Goal: Task Accomplishment & Management: Complete application form

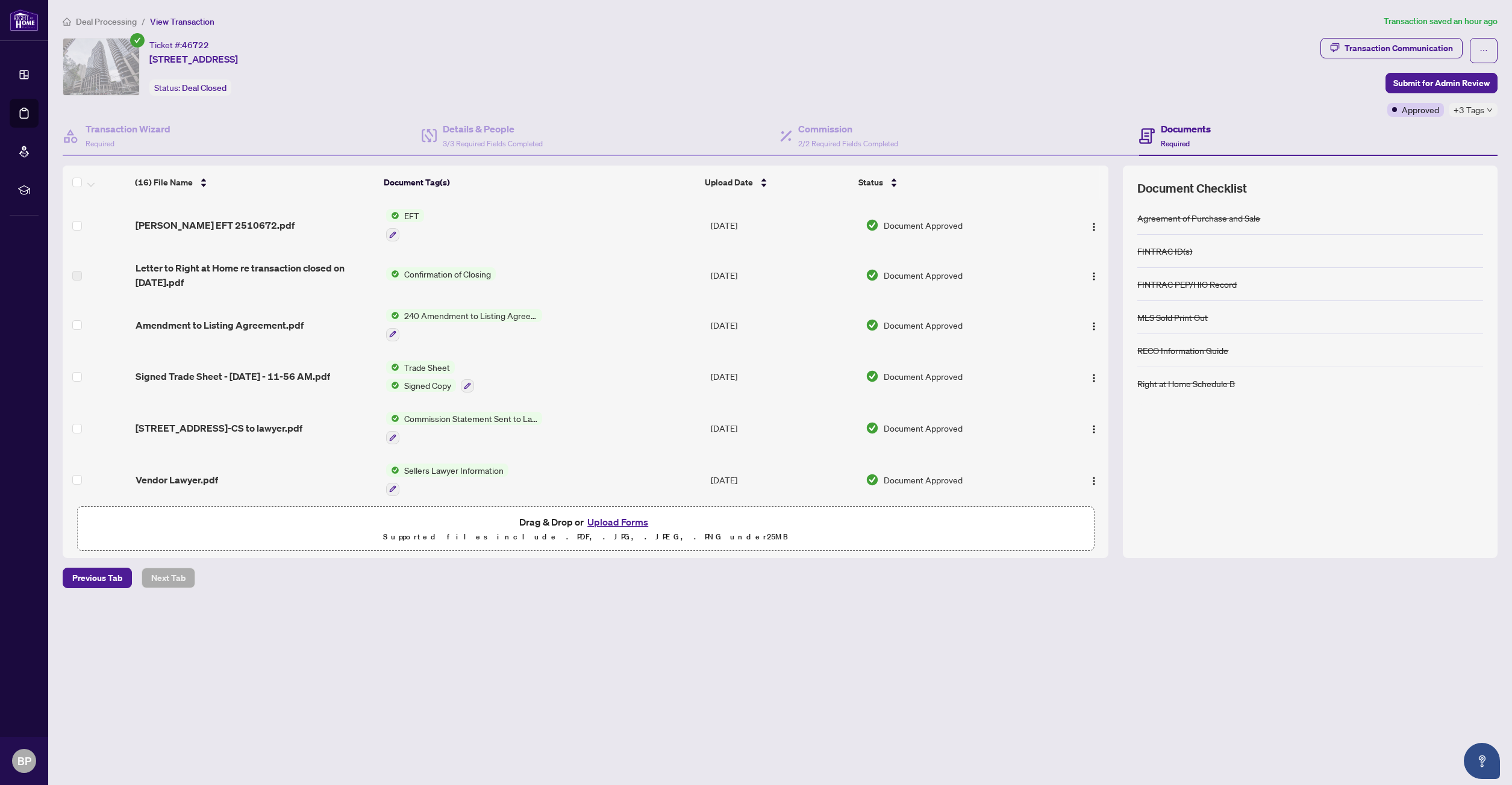
click at [409, 214] on span "EFT" at bounding box center [412, 215] width 24 height 13
click at [407, 214] on span "EFT" at bounding box center [412, 215] width 24 height 13
click at [390, 235] on icon "button" at bounding box center [394, 235] width 7 height 7
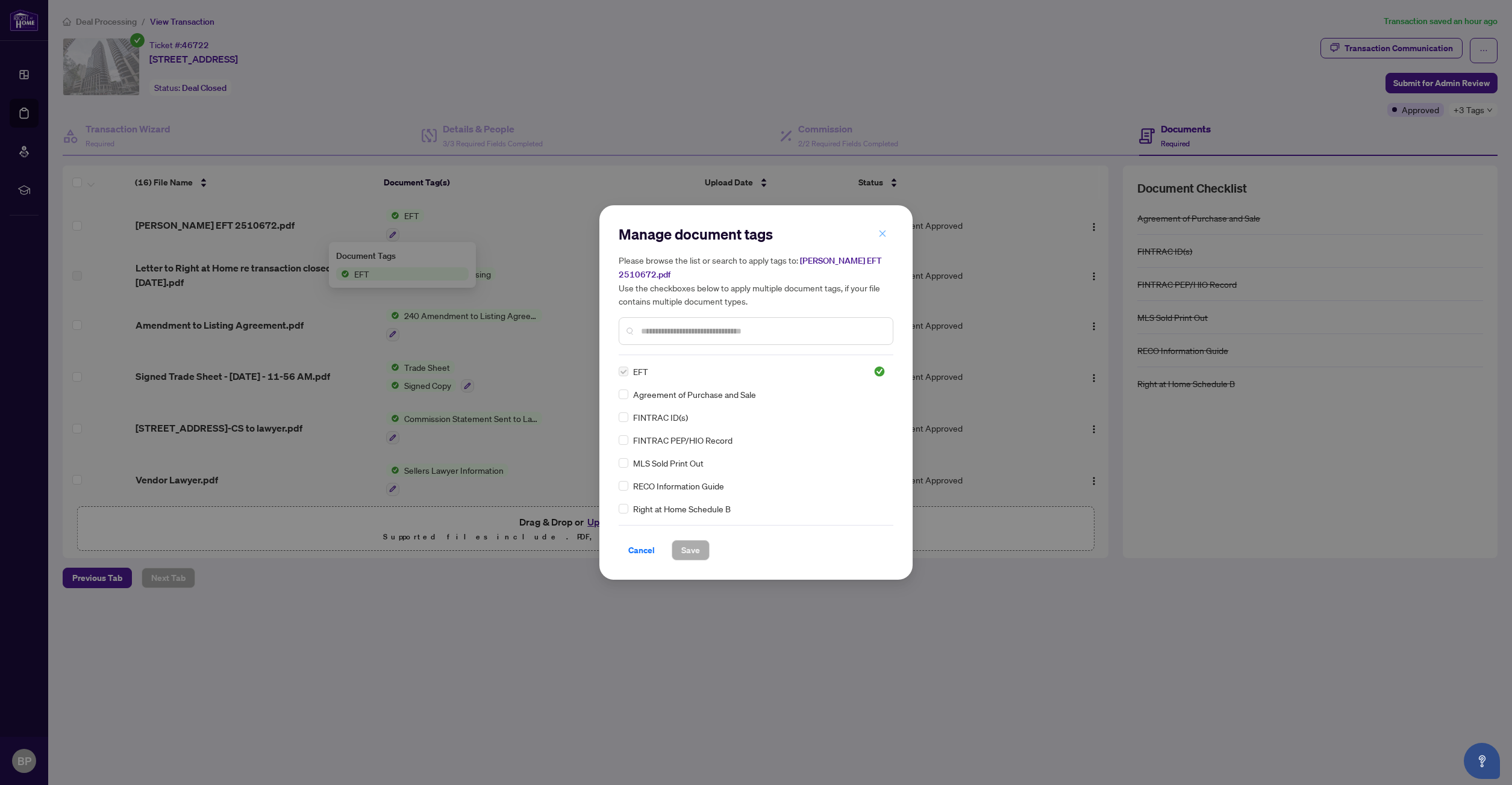
click at [883, 233] on icon "close" at bounding box center [883, 234] width 9 height 9
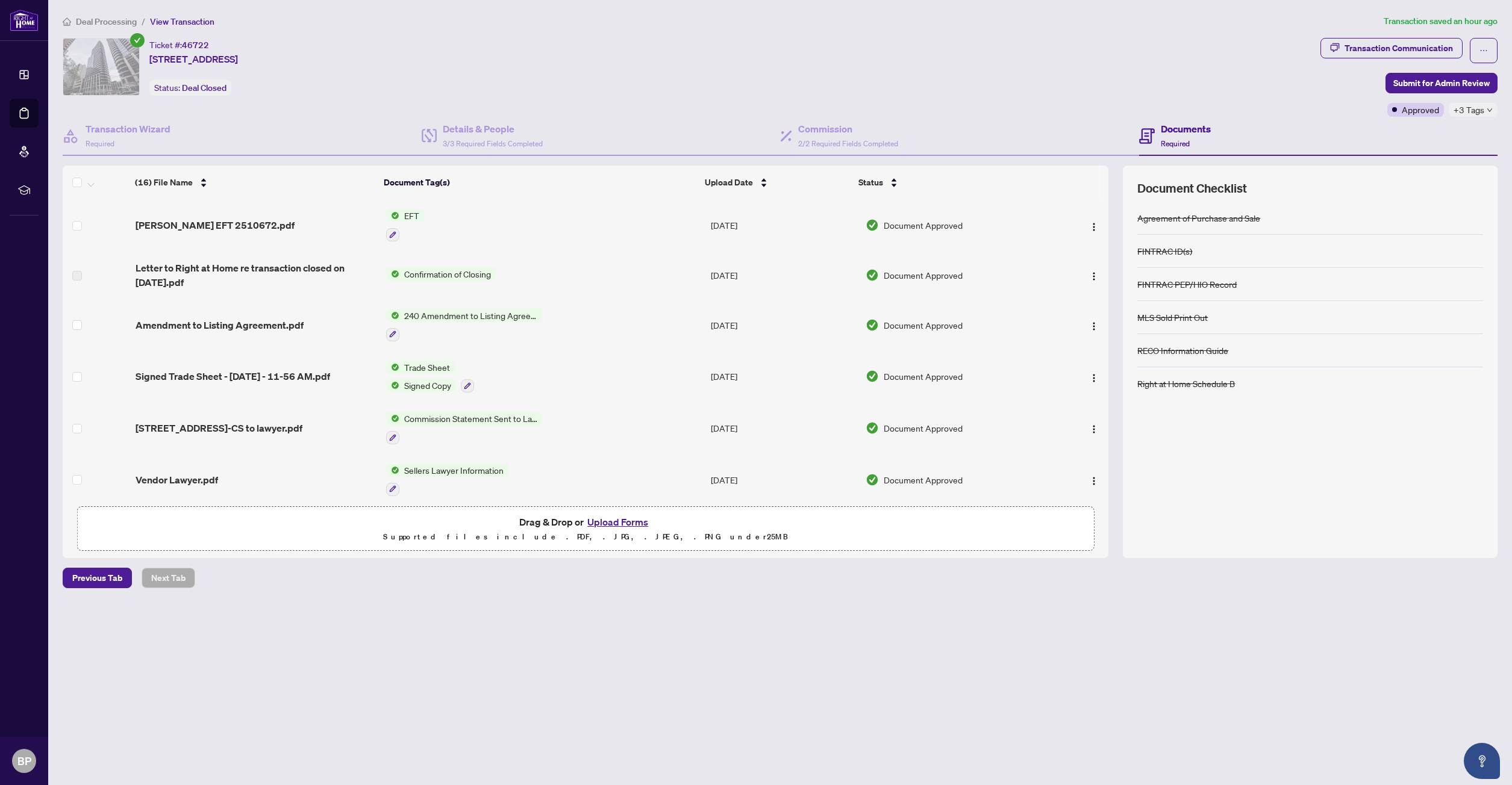
scroll to position [1, 0]
click at [175, 220] on span "[PERSON_NAME] EFT 2510672.pdf" at bounding box center [214, 224] width 159 height 15
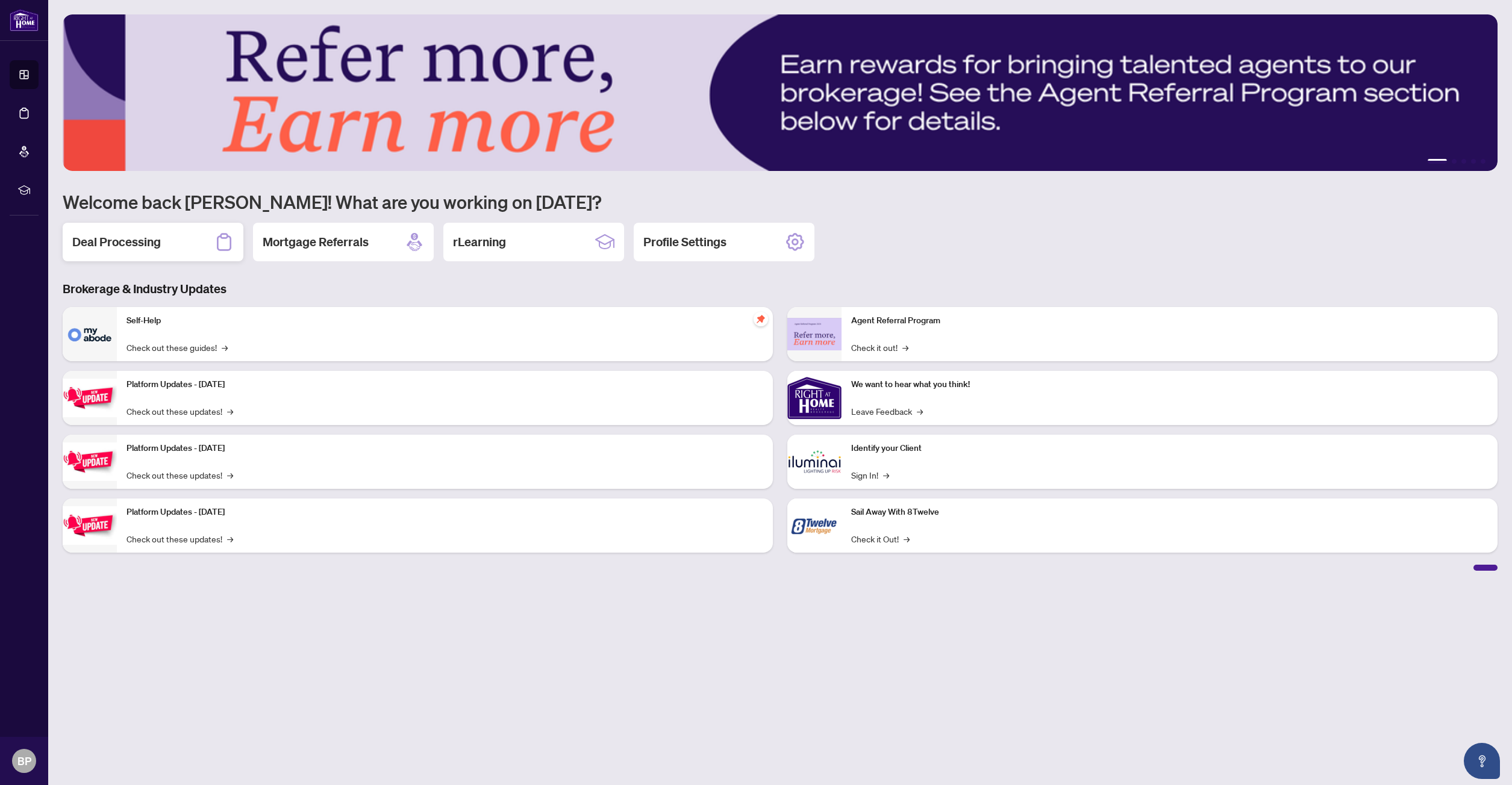
click at [114, 237] on h2 "Deal Processing" at bounding box center [116, 242] width 88 height 16
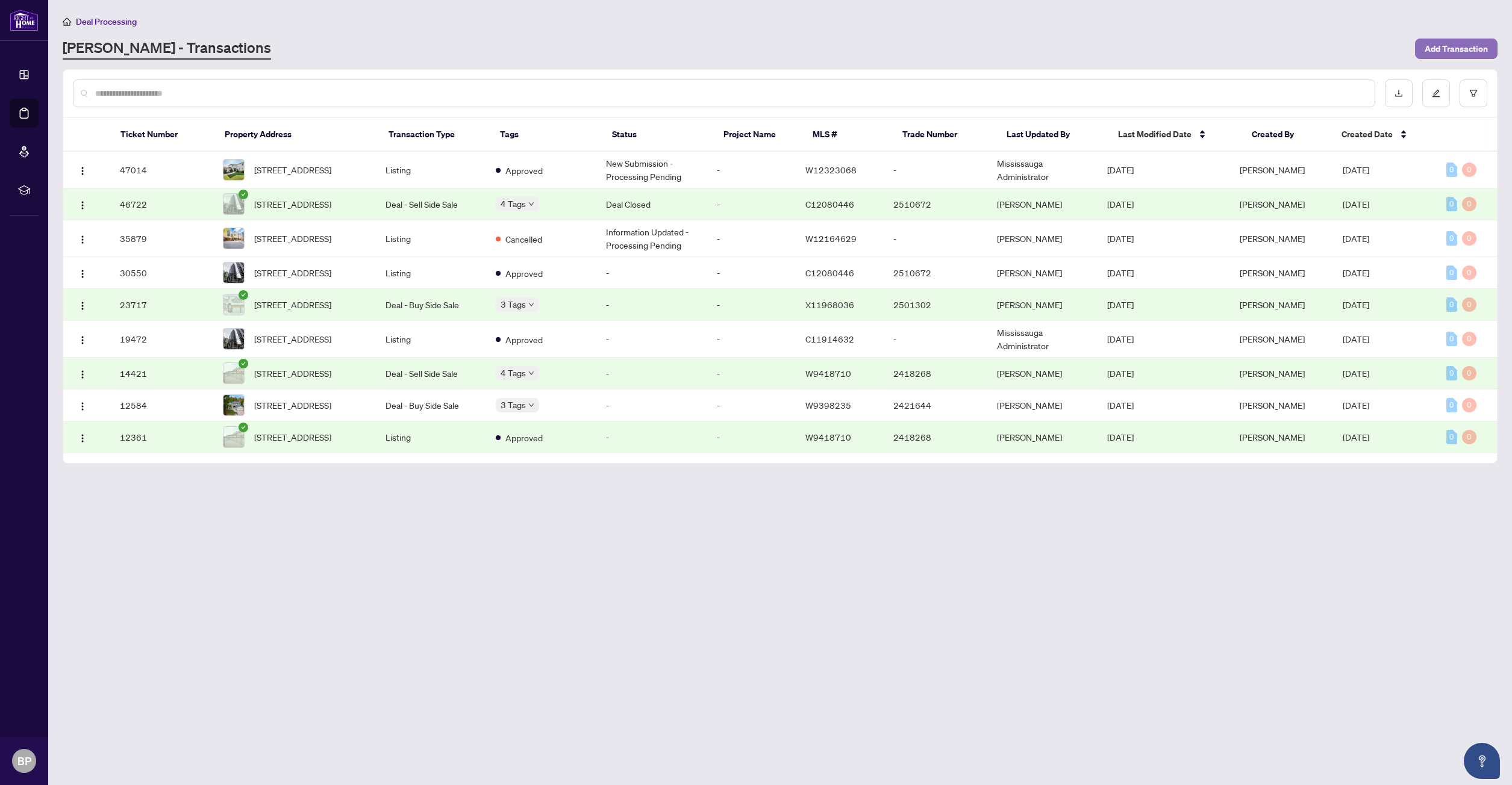
click at [1445, 47] on span "Add Transaction" at bounding box center [1457, 49] width 63 height 19
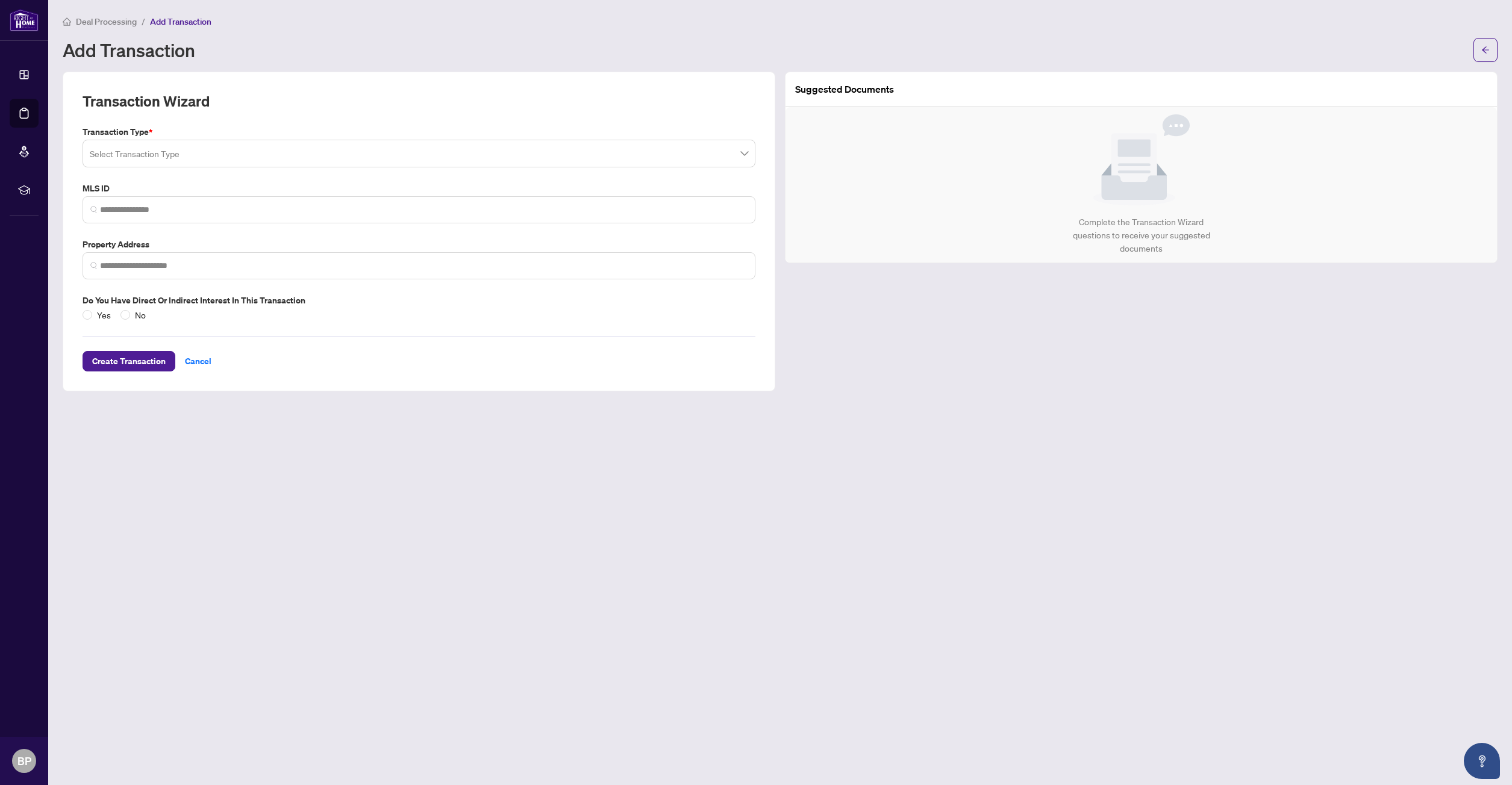
click at [181, 156] on input "search" at bounding box center [414, 155] width 648 height 27
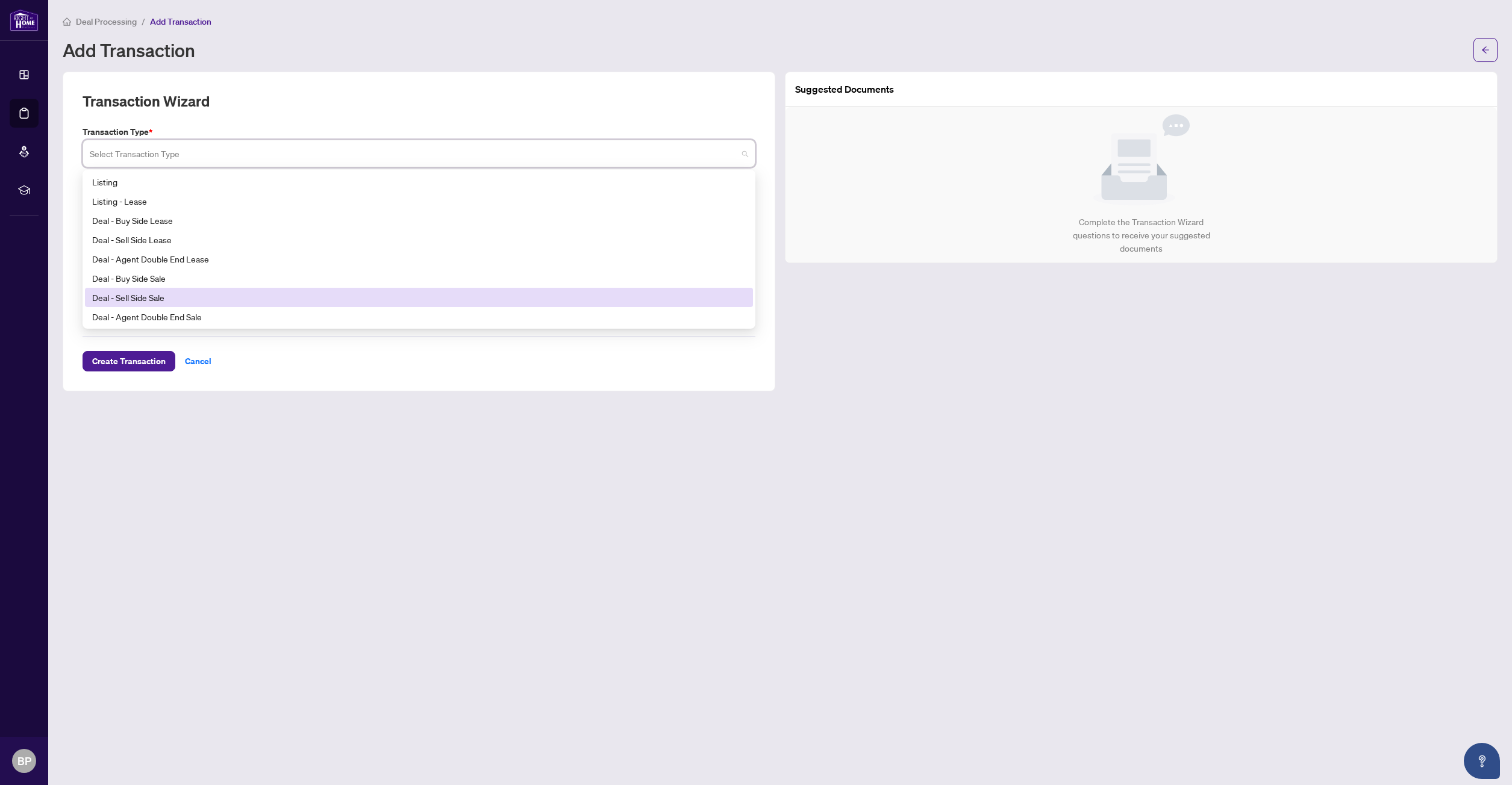
click at [163, 297] on div "Deal - Sell Side Sale" at bounding box center [419, 297] width 654 height 13
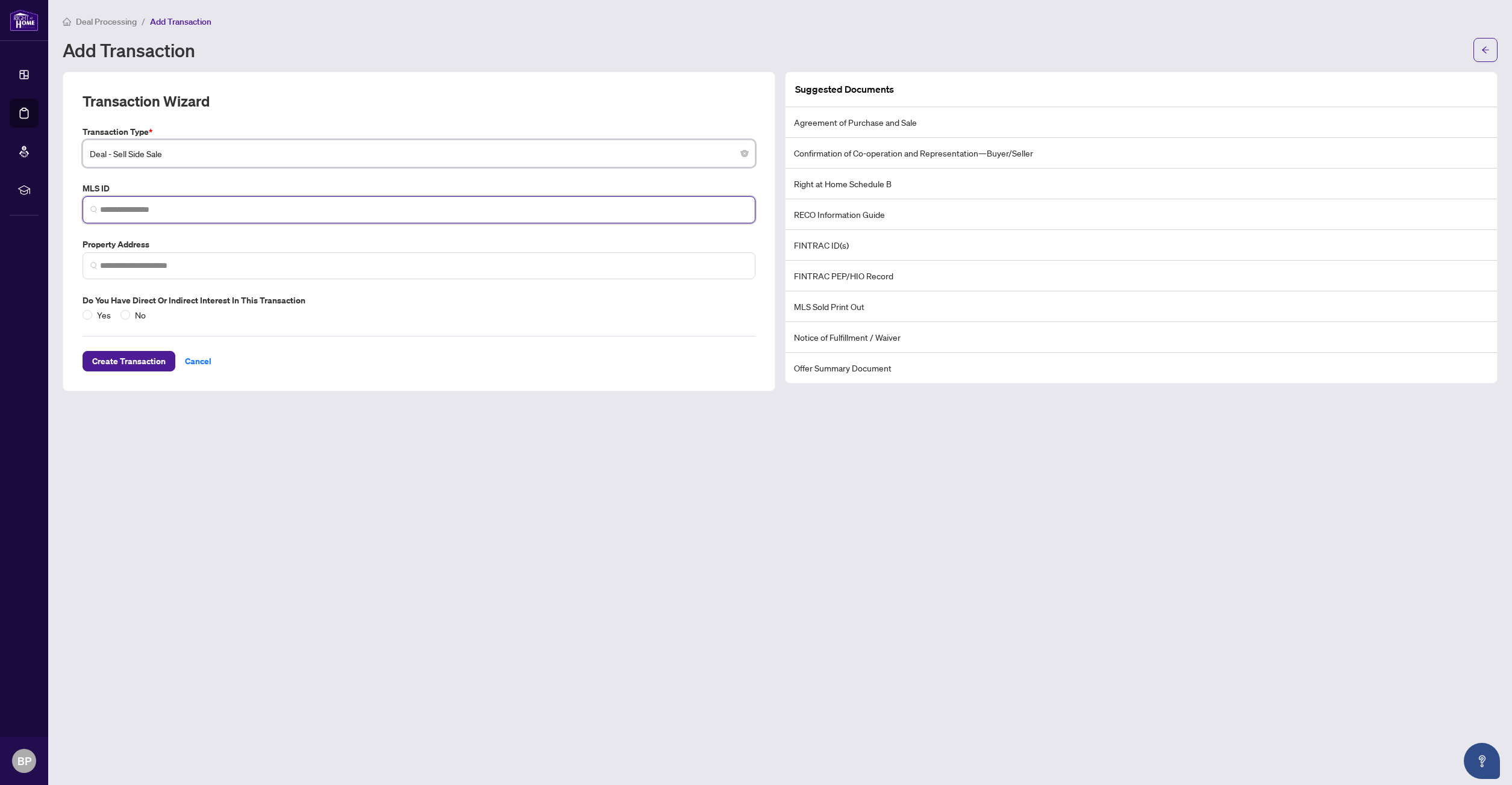
click at [198, 209] on input "search" at bounding box center [423, 210] width 648 height 13
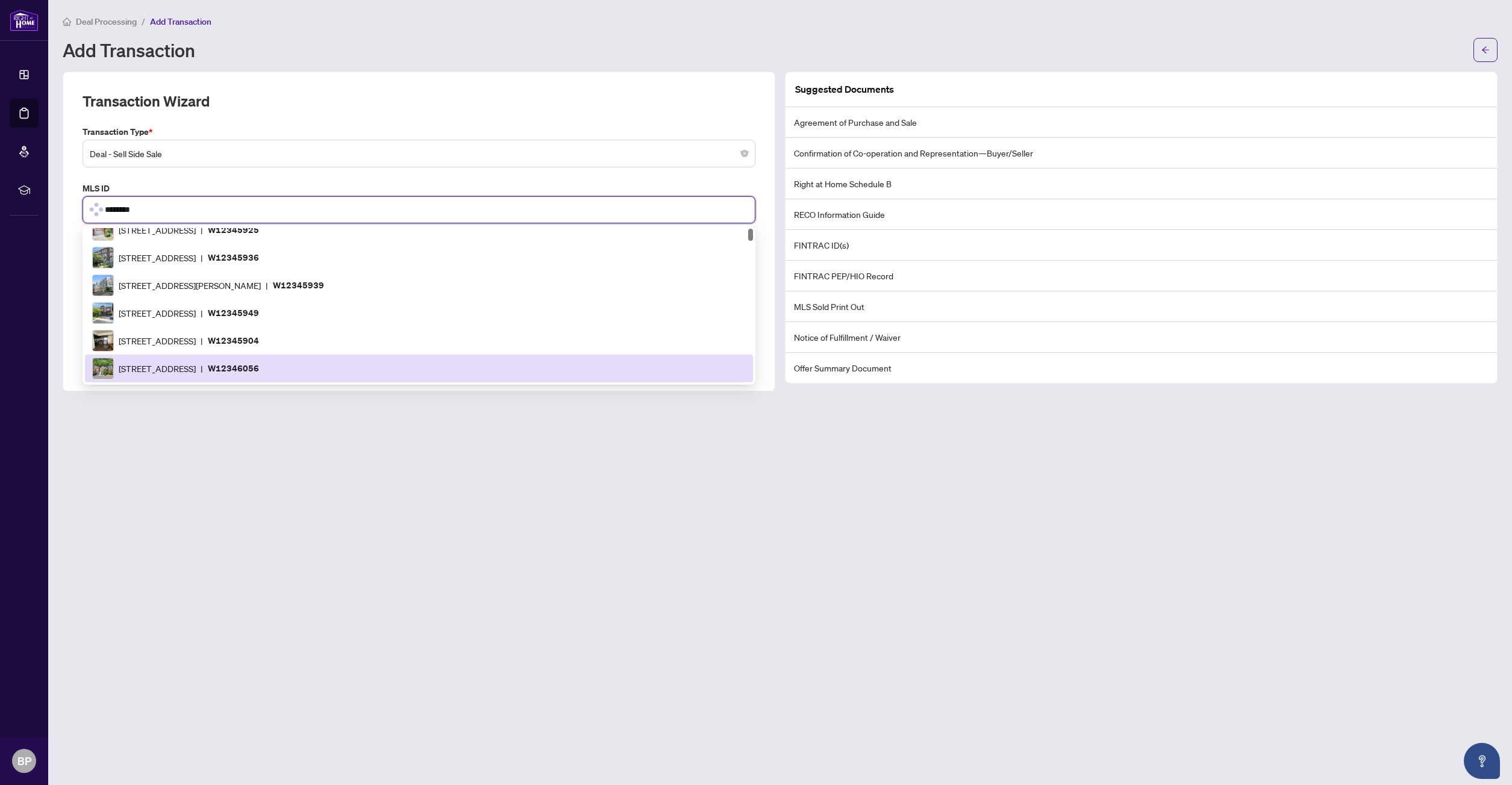
scroll to position [603, 0]
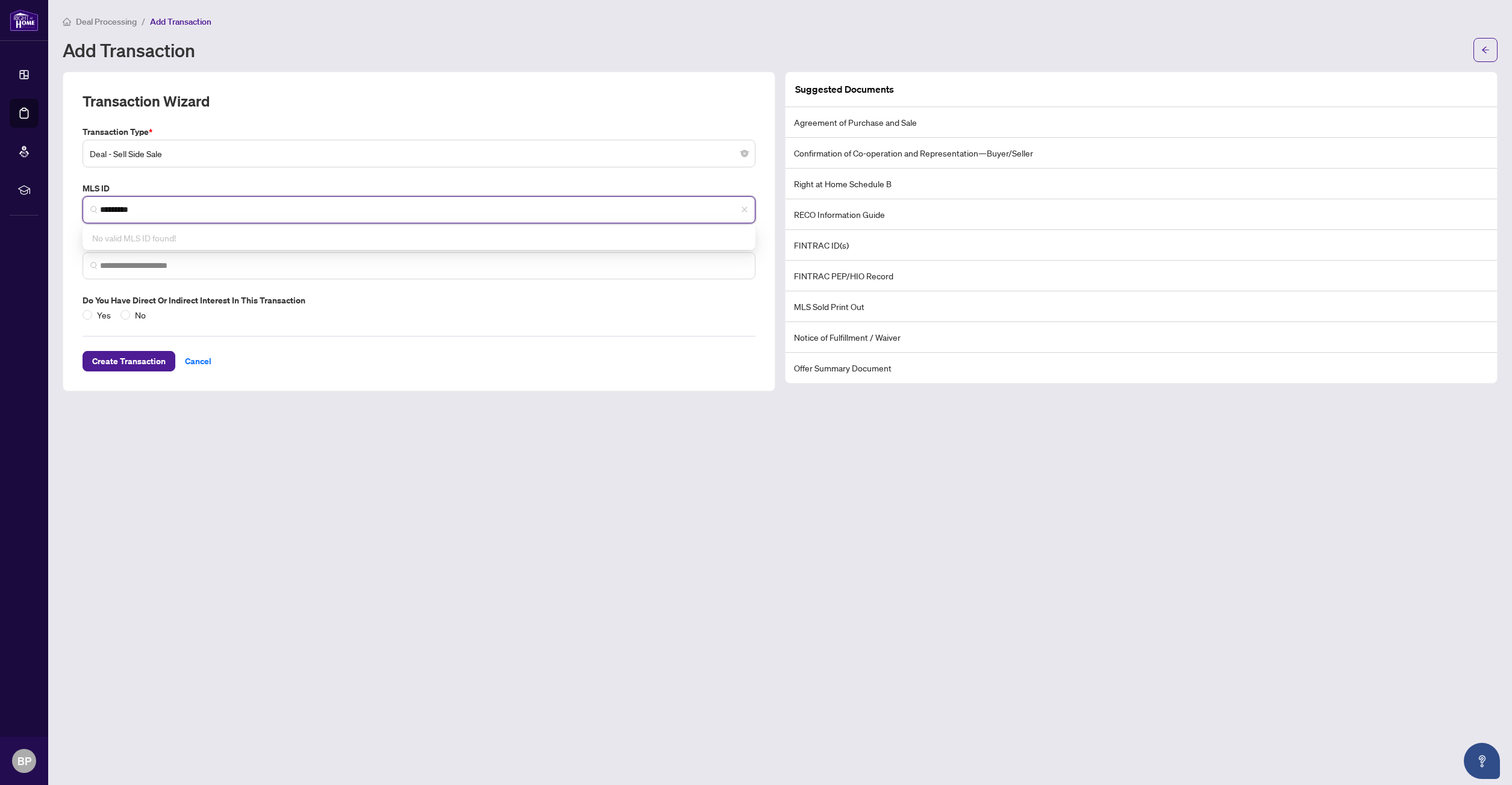
type input "*********"
click at [384, 314] on div "Yes No" at bounding box center [419, 315] width 673 height 13
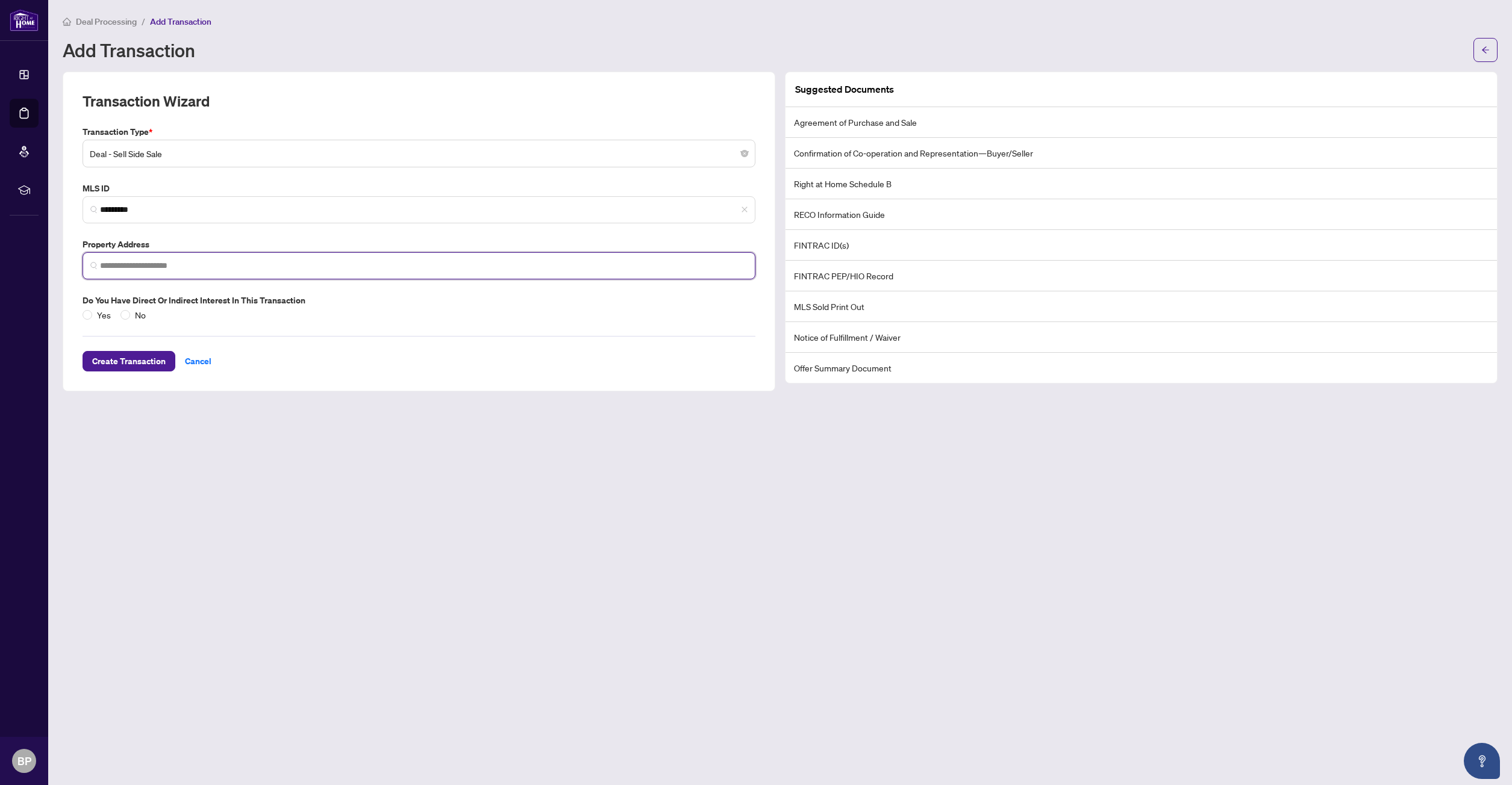
click at [183, 269] on input "search" at bounding box center [423, 266] width 648 height 13
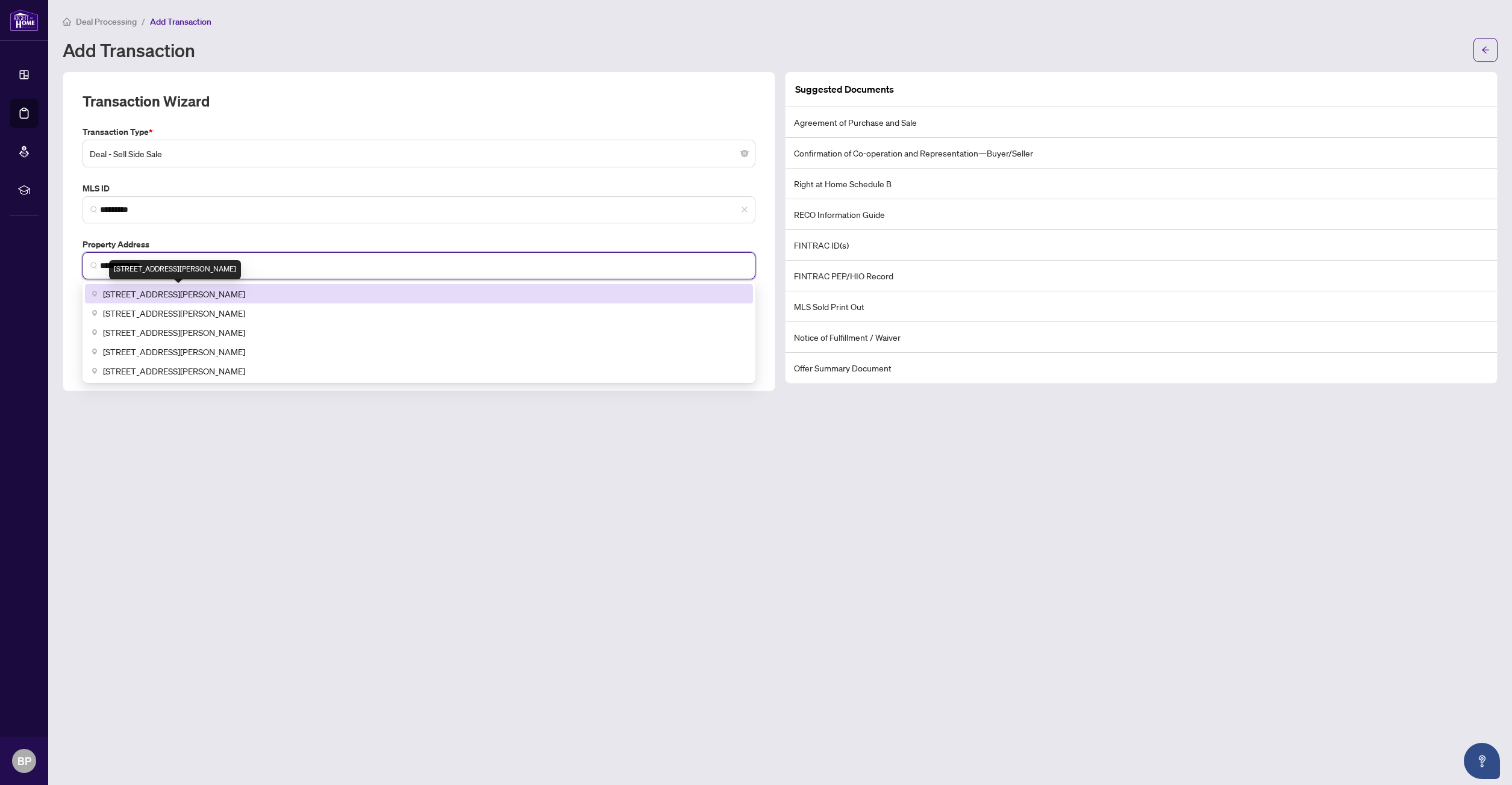
click at [180, 295] on span "10 Shaver Court, Etobicoke, ON, Canada" at bounding box center [174, 293] width 142 height 13
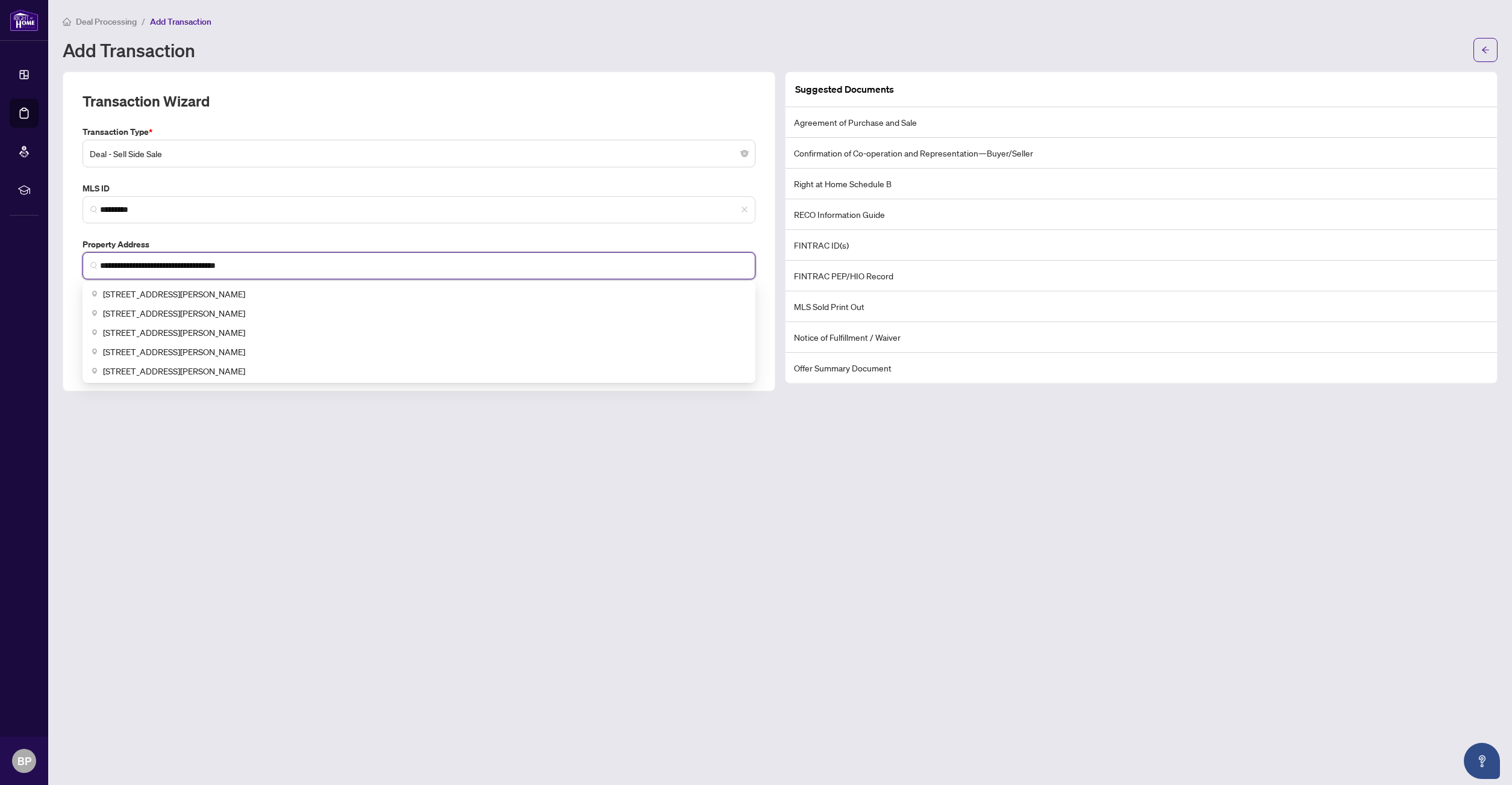
click at [222, 267] on input "**********" at bounding box center [423, 266] width 648 height 13
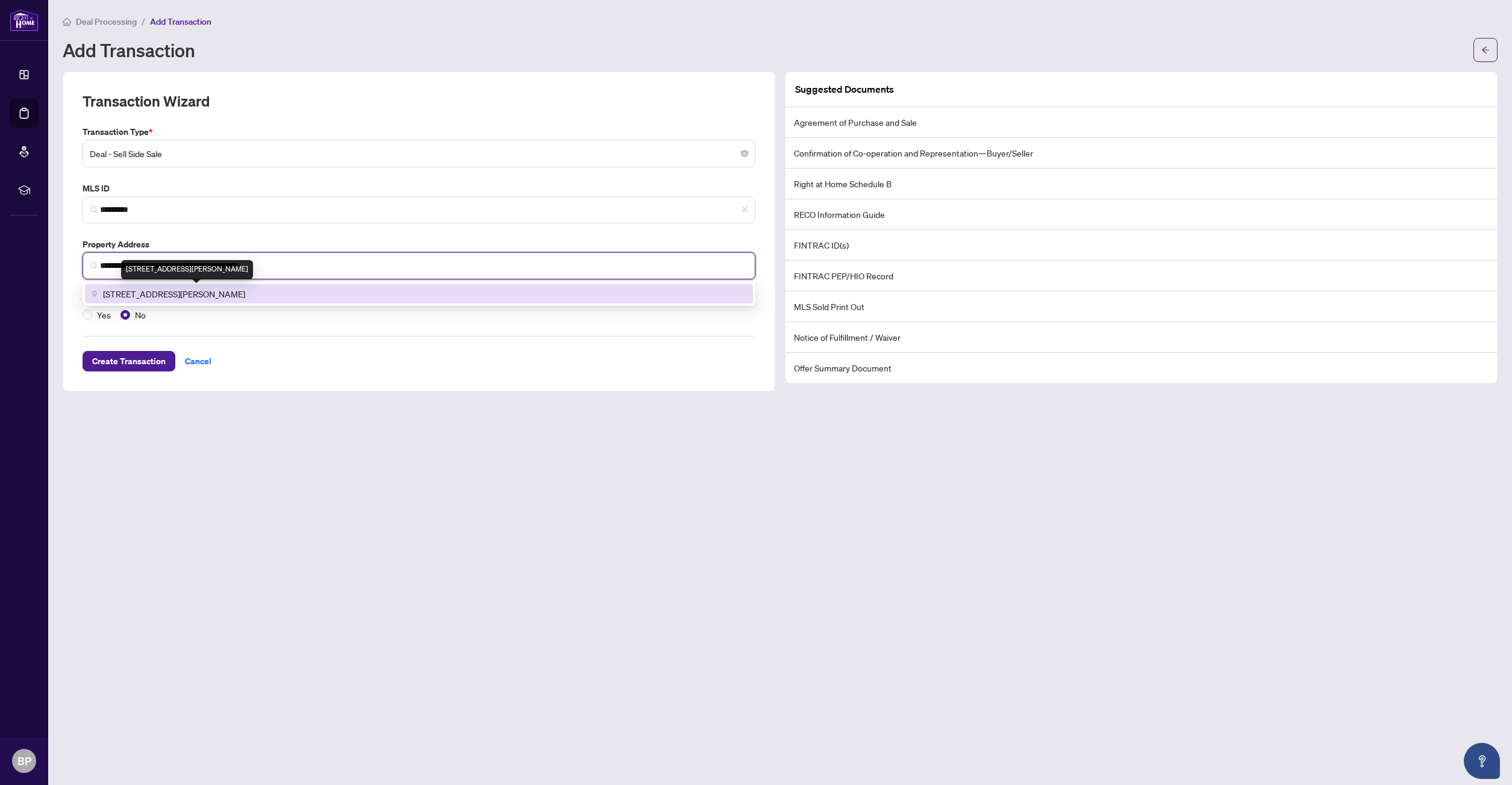
click at [245, 295] on span "10 Shaver Court, Etobicoke, ON M9B 4P5, Canada" at bounding box center [174, 293] width 142 height 13
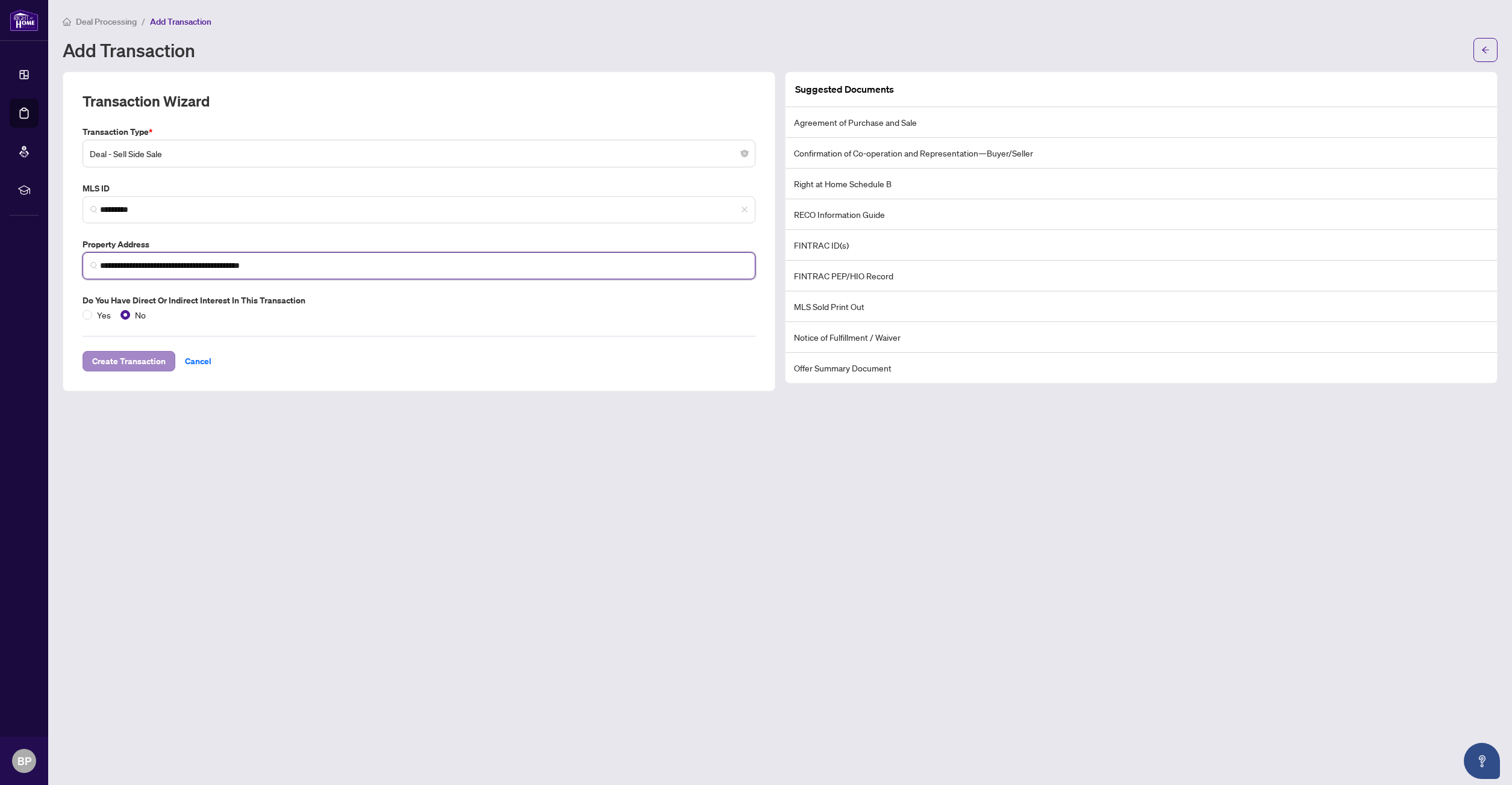
type input "**********"
click at [130, 363] on span "Create Transaction" at bounding box center [128, 361] width 74 height 19
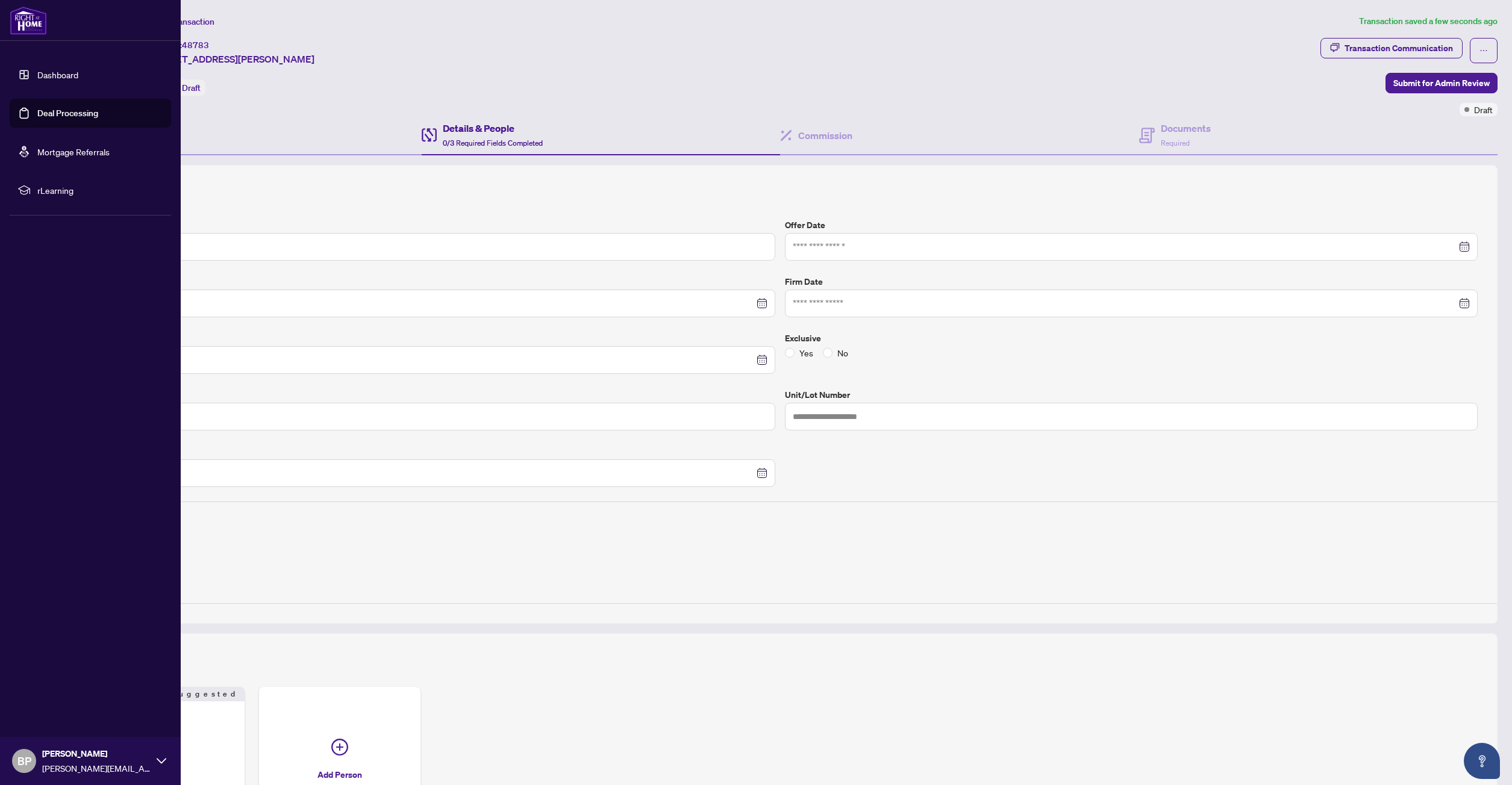
click at [67, 112] on link "Deal Processing" at bounding box center [68, 113] width 61 height 11
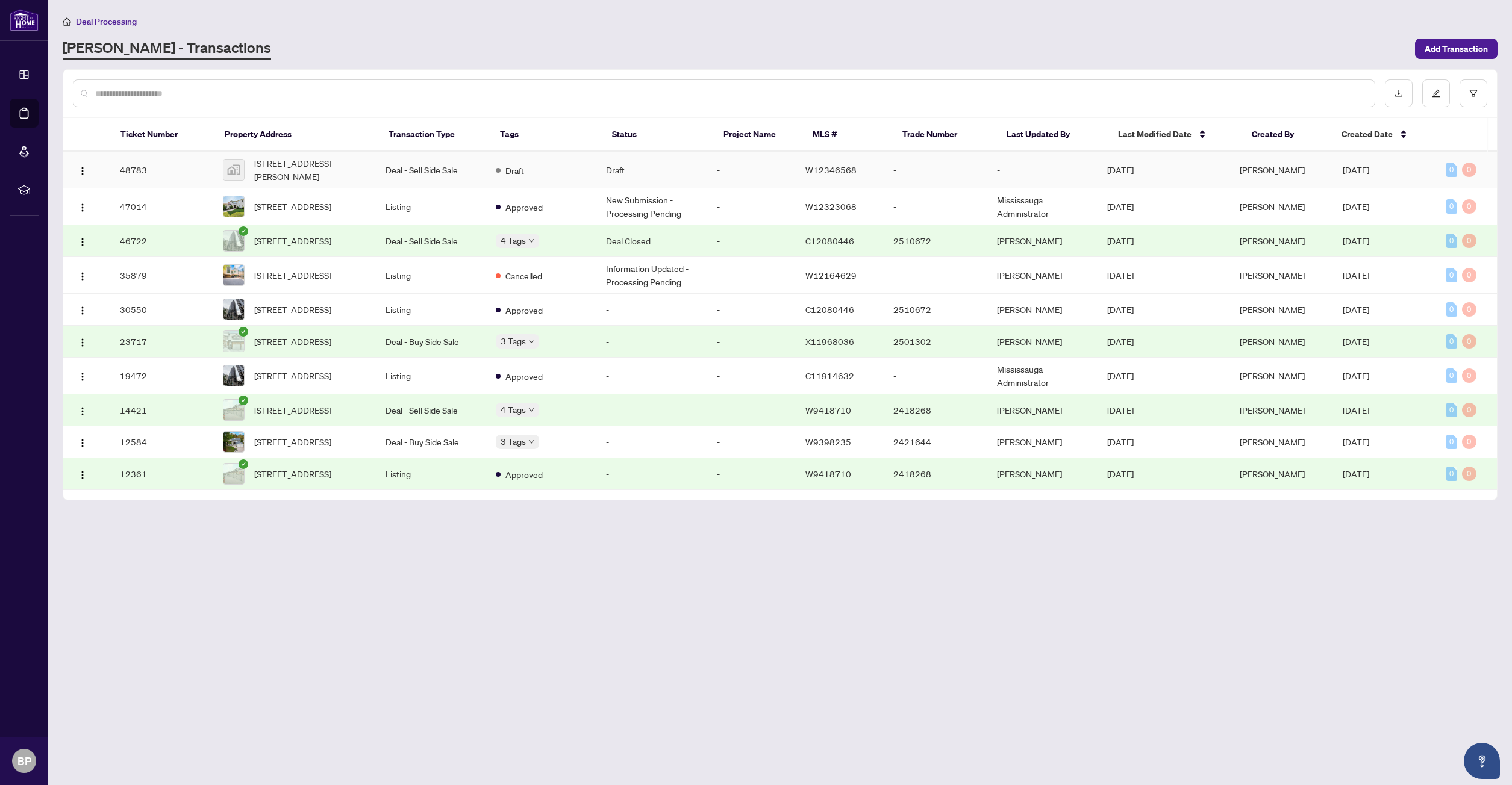
click at [628, 168] on td "Draft" at bounding box center [651, 170] width 110 height 36
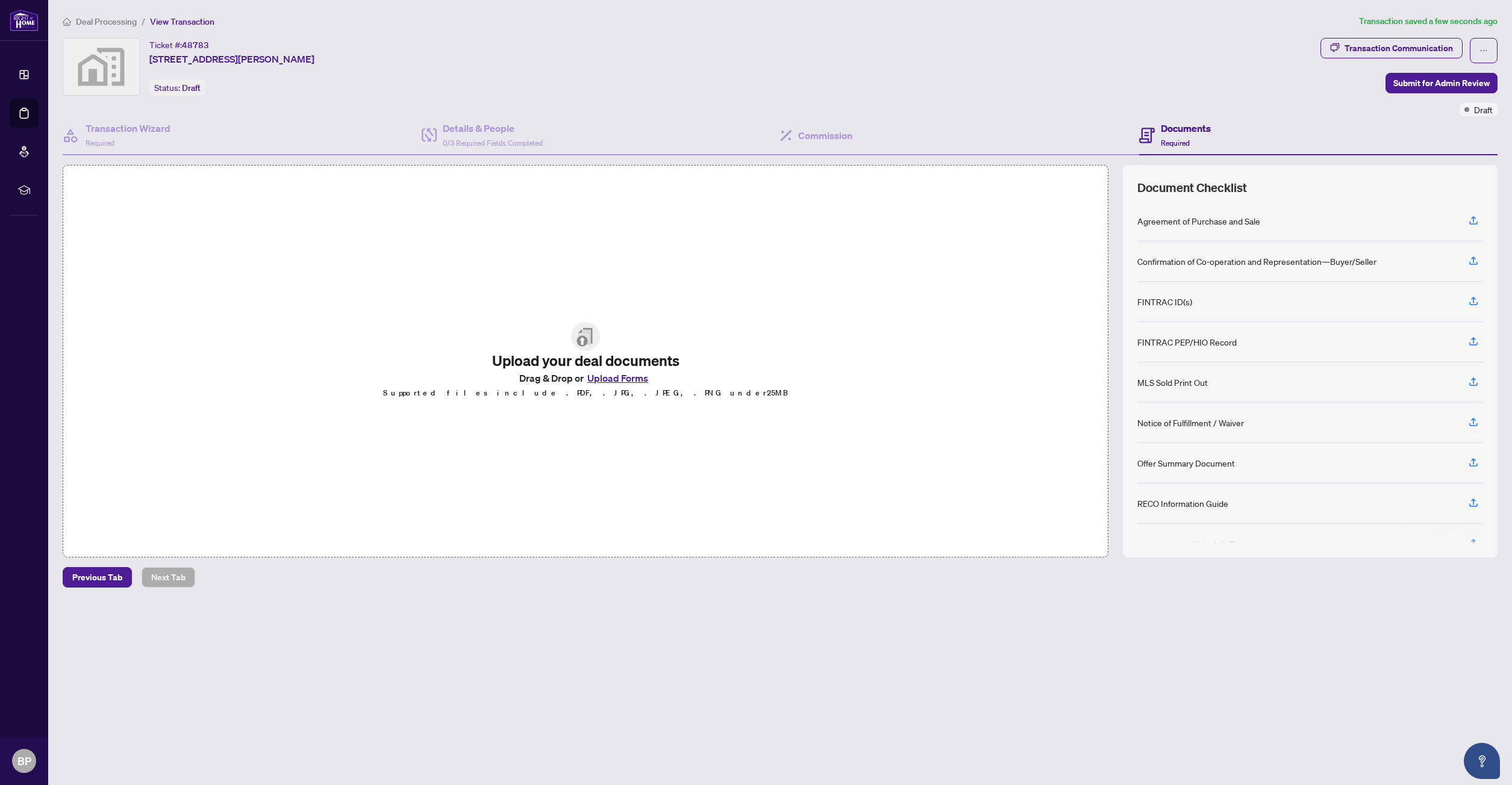
click at [618, 382] on button "Upload Forms" at bounding box center [617, 378] width 68 height 16
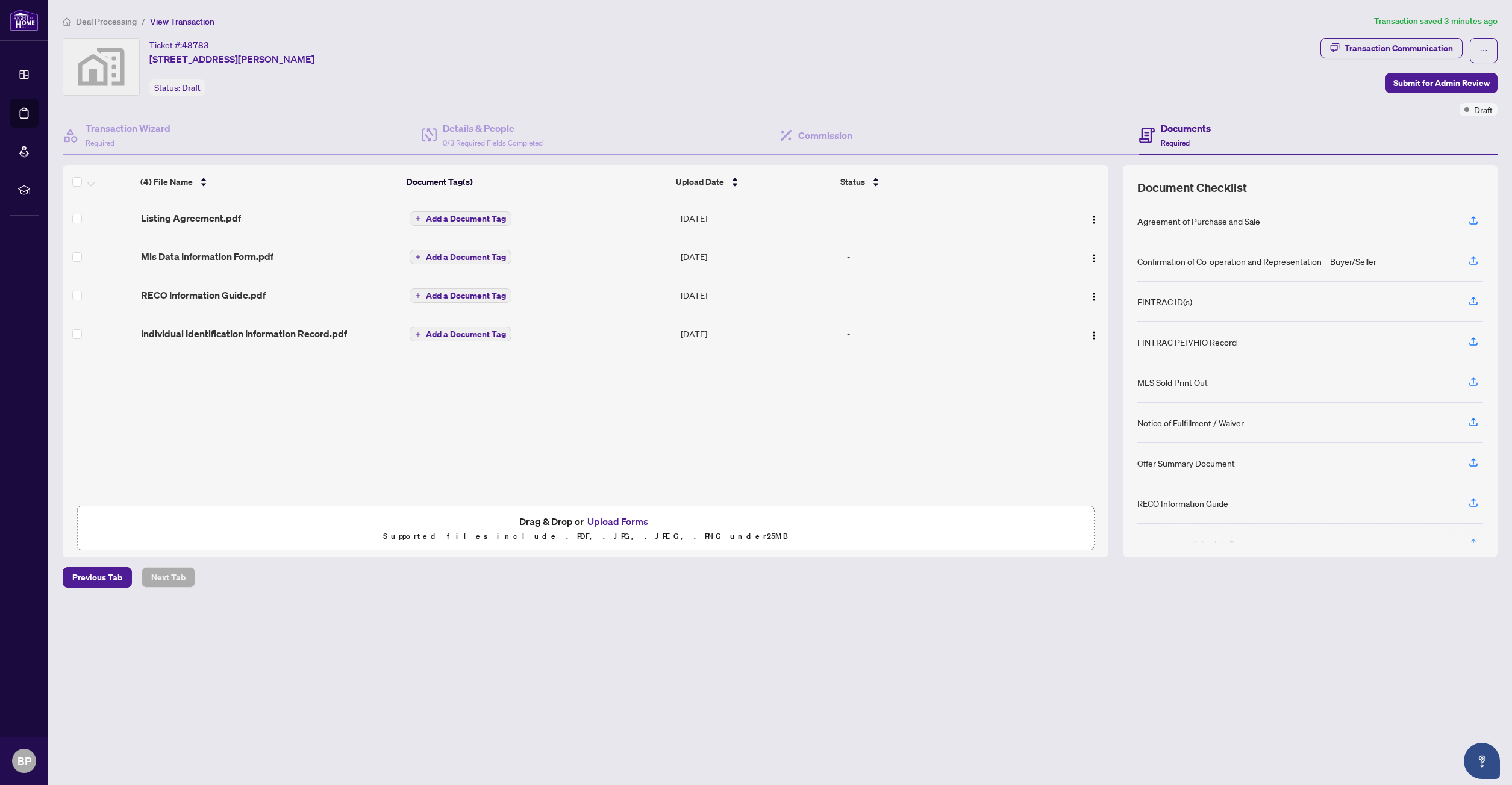
click at [622, 523] on button "Upload Forms" at bounding box center [617, 522] width 68 height 16
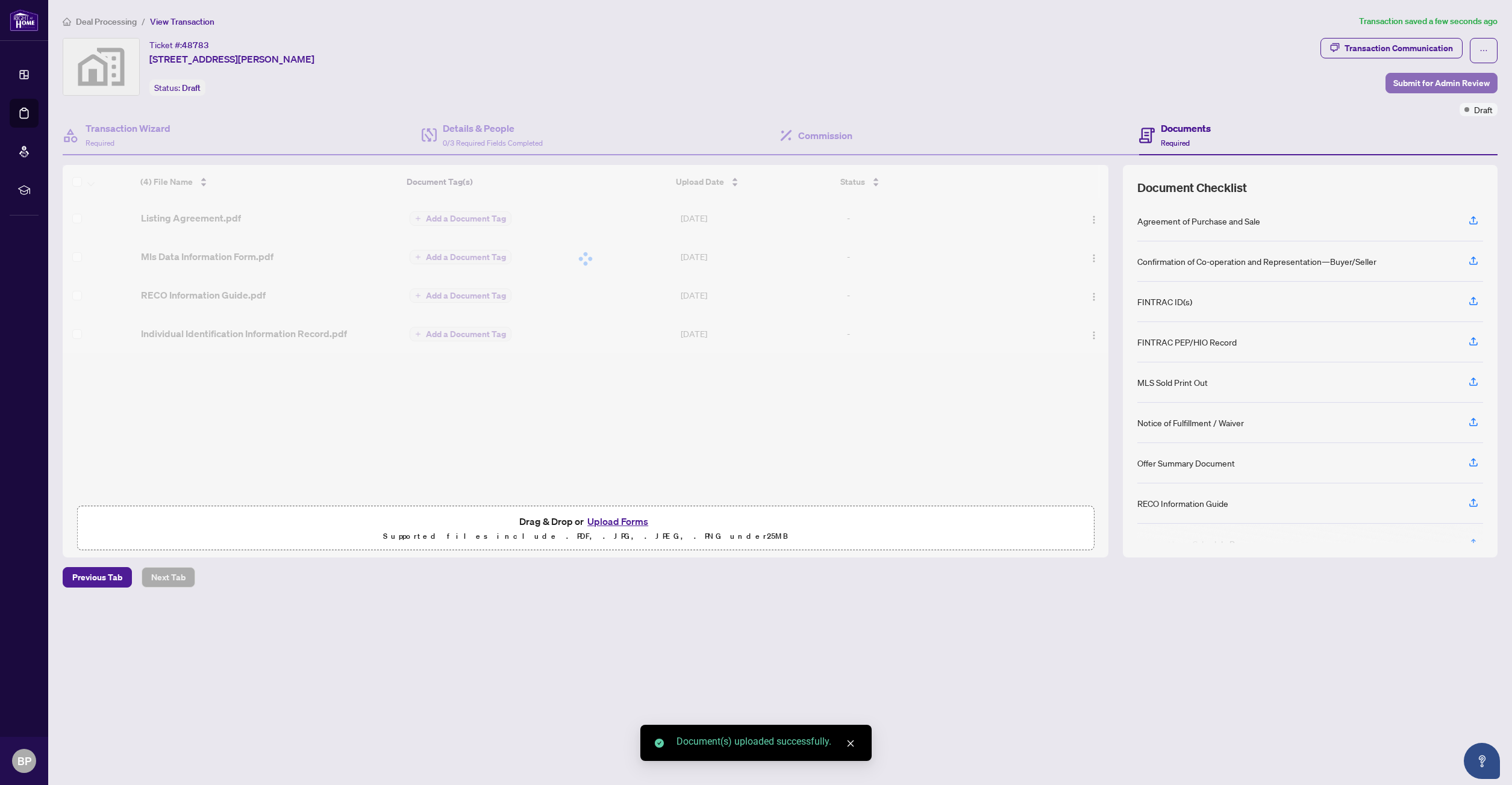
click at [1434, 81] on span "Submit for Admin Review" at bounding box center [1441, 83] width 96 height 19
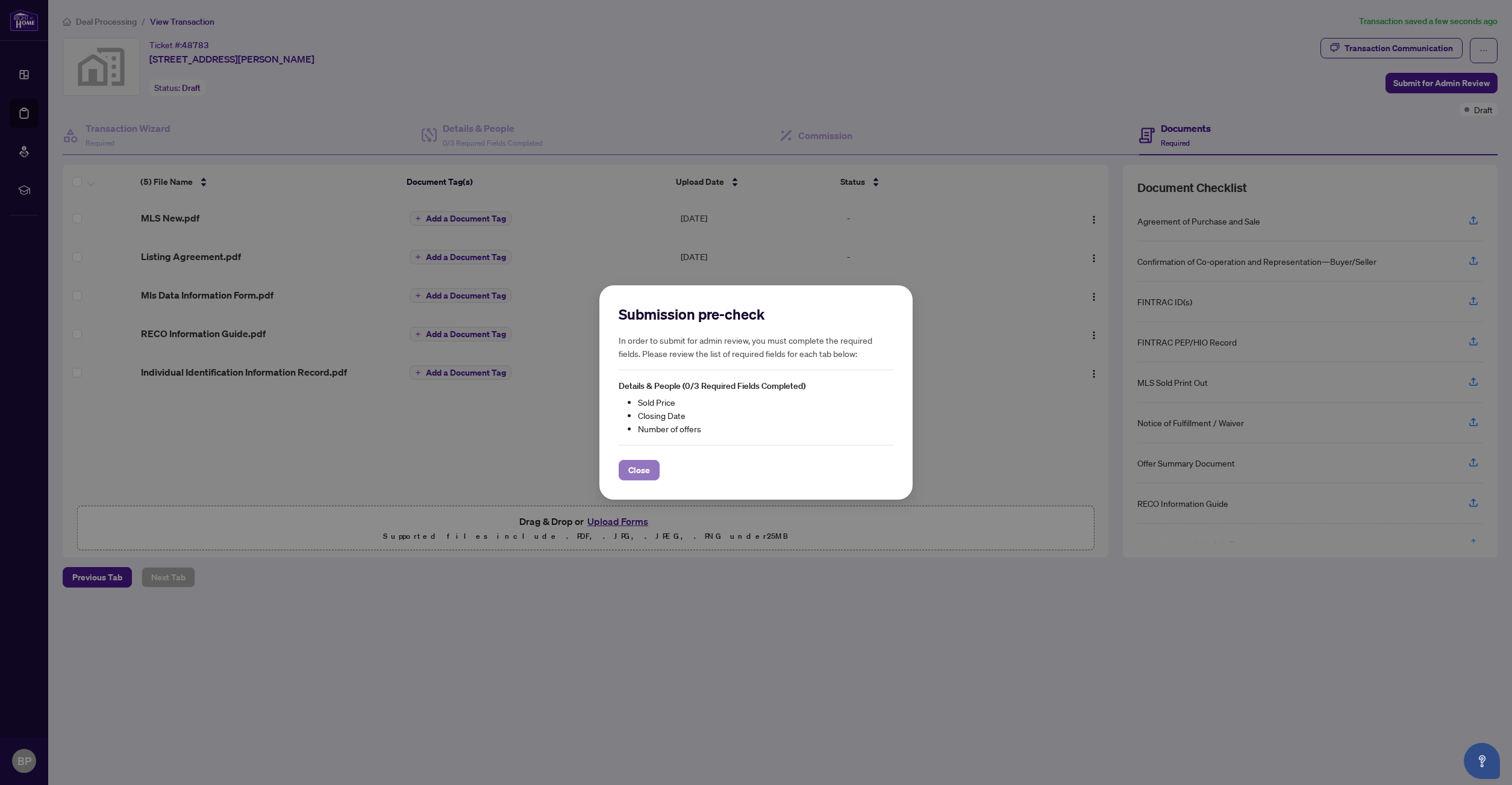
click at [647, 465] on span "Close" at bounding box center [639, 470] width 22 height 19
